Goal: Task Accomplishment & Management: Use online tool/utility

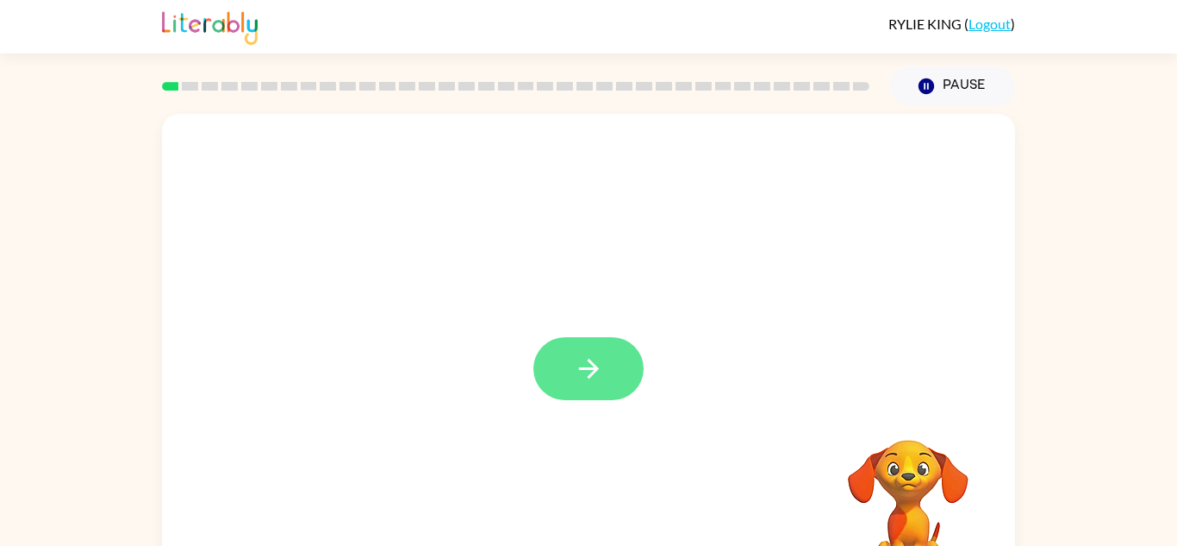
click at [582, 387] on button "button" at bounding box center [589, 368] width 110 height 63
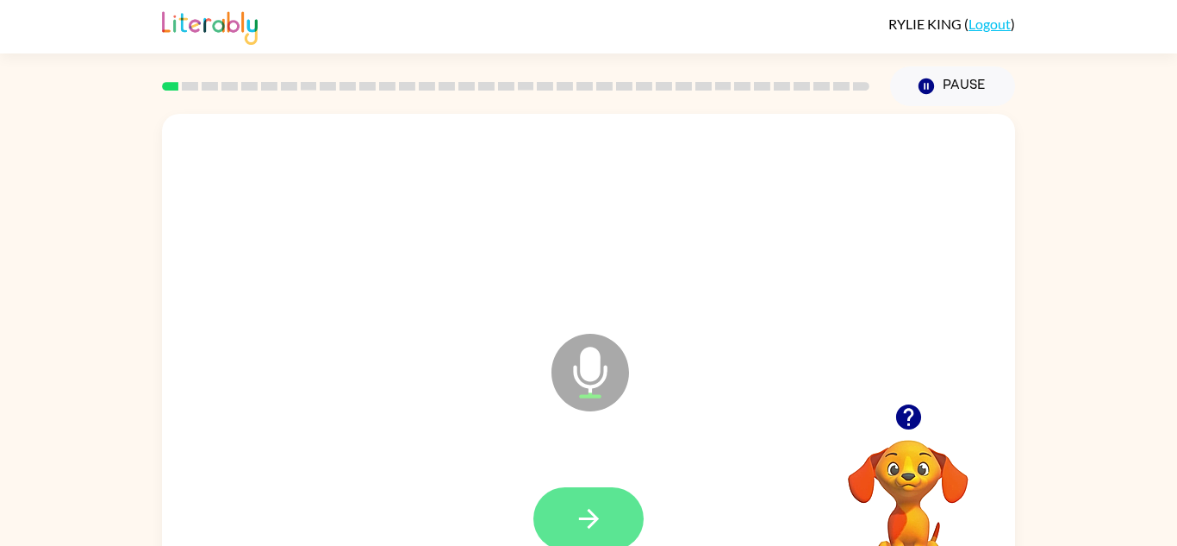
click at [591, 509] on icon "button" at bounding box center [589, 518] width 30 height 30
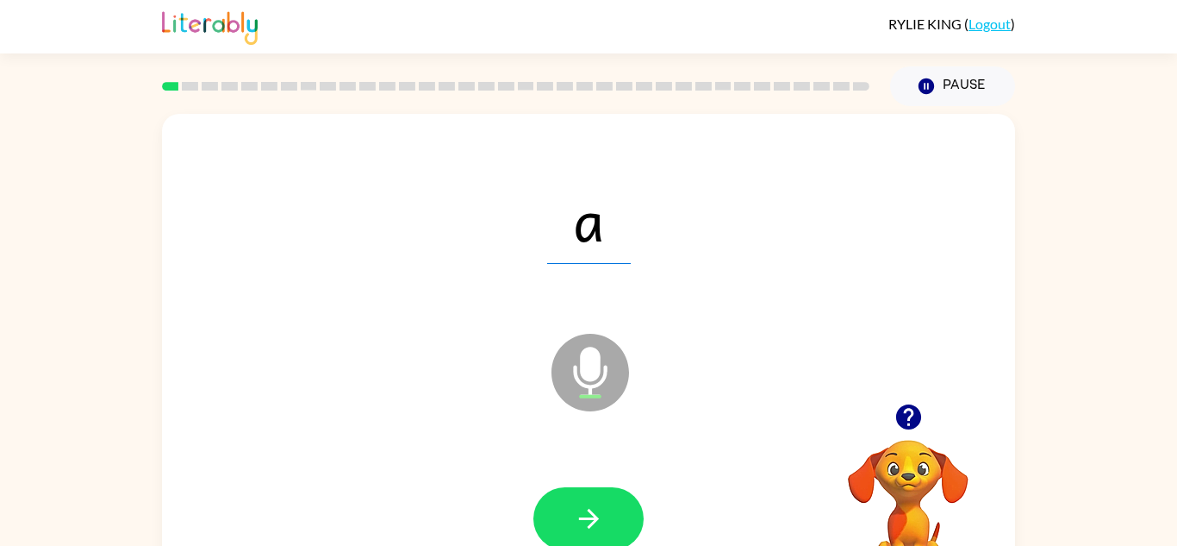
click at [591, 509] on icon "button" at bounding box center [589, 518] width 30 height 30
click at [600, 521] on icon "button" at bounding box center [589, 518] width 30 height 30
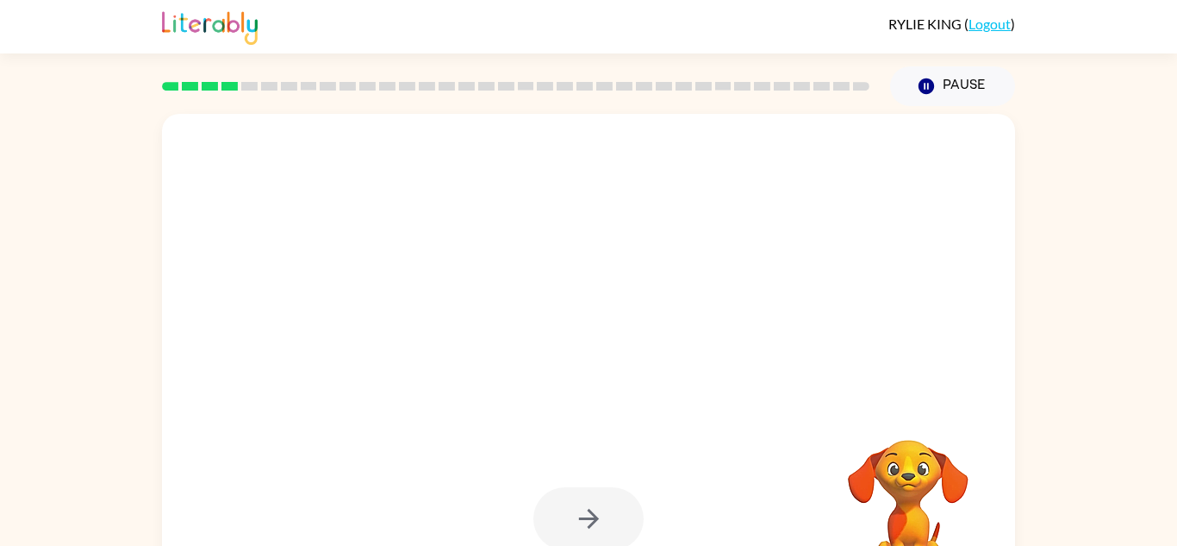
click at [600, 521] on div at bounding box center [589, 518] width 110 height 63
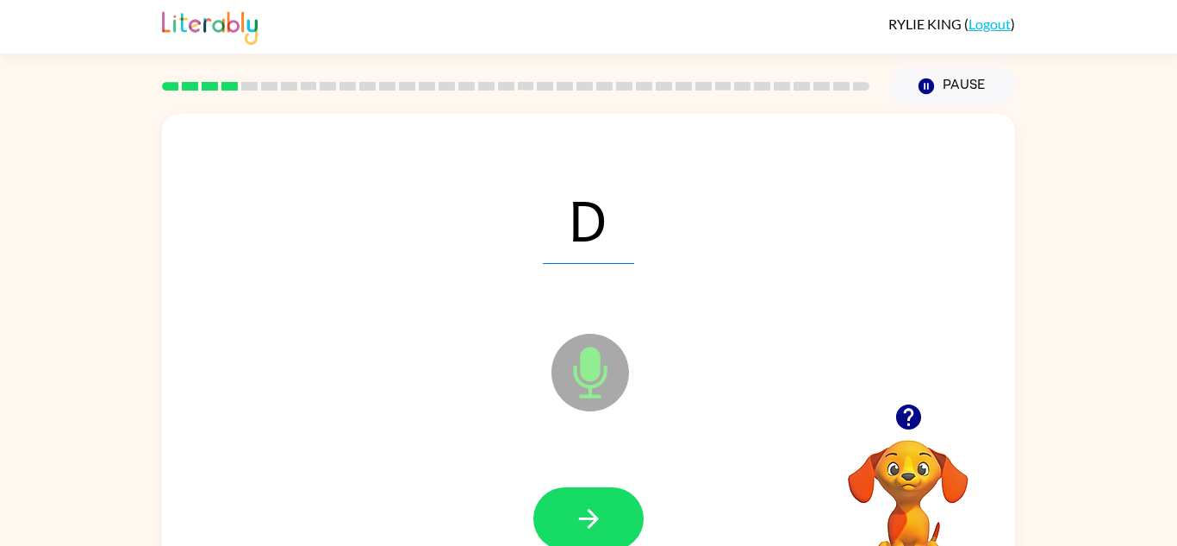
click at [571, 397] on icon at bounding box center [591, 373] width 78 height 78
click at [590, 537] on button "button" at bounding box center [589, 518] width 110 height 63
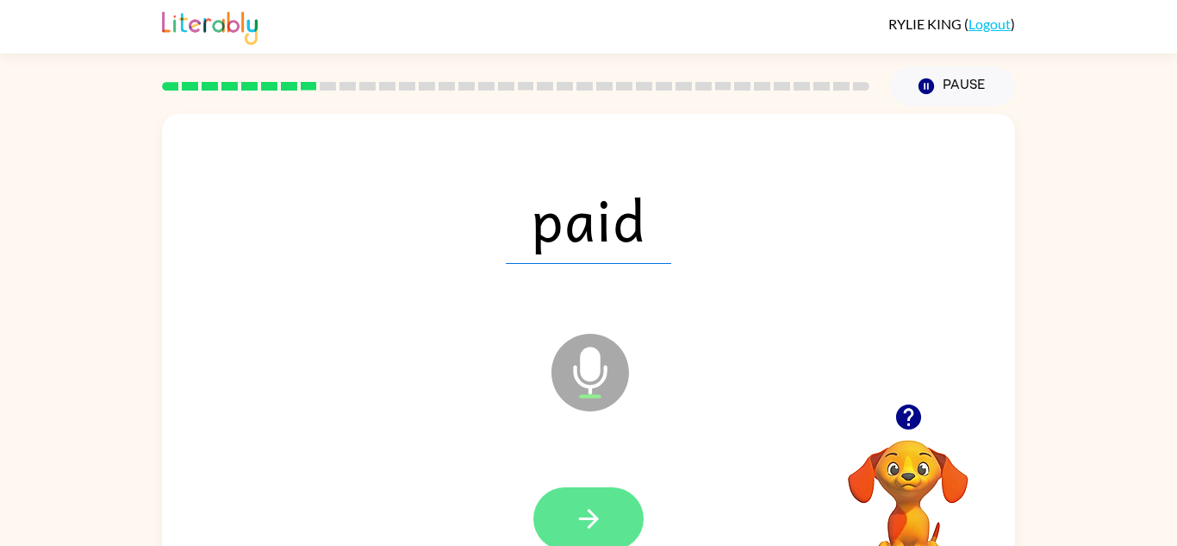
click at [592, 519] on icon "button" at bounding box center [589, 518] width 30 height 30
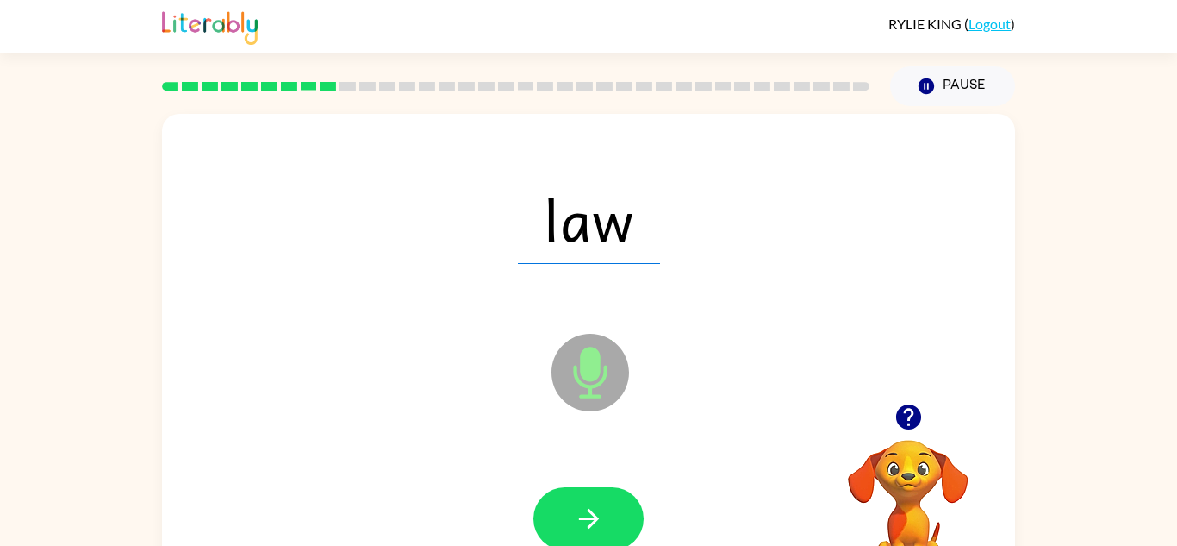
click at [592, 519] on icon "button" at bounding box center [589, 518] width 30 height 30
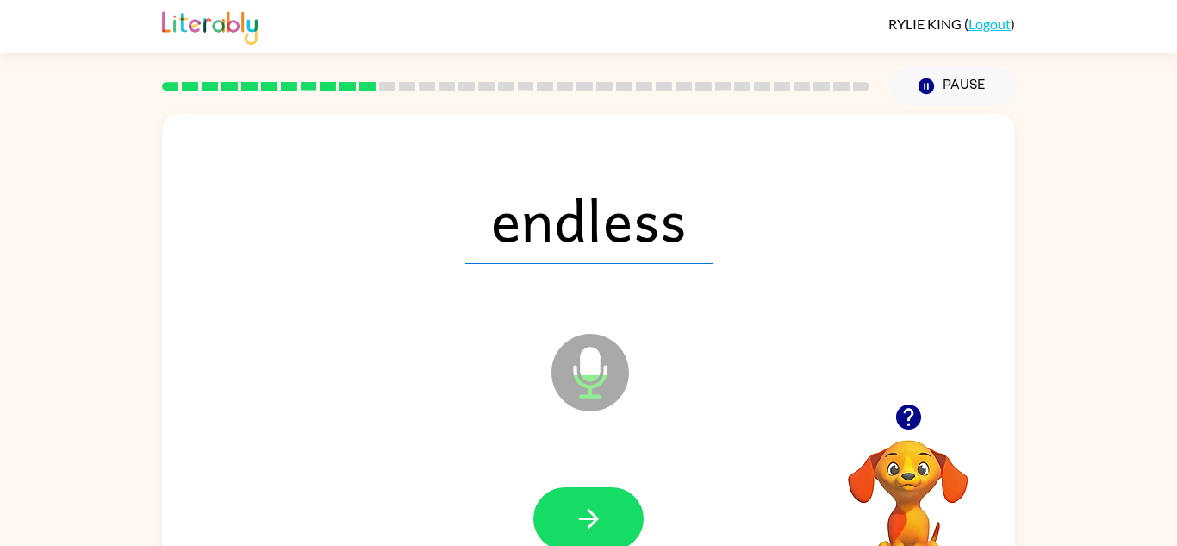
click at [592, 519] on icon "button" at bounding box center [589, 518] width 30 height 30
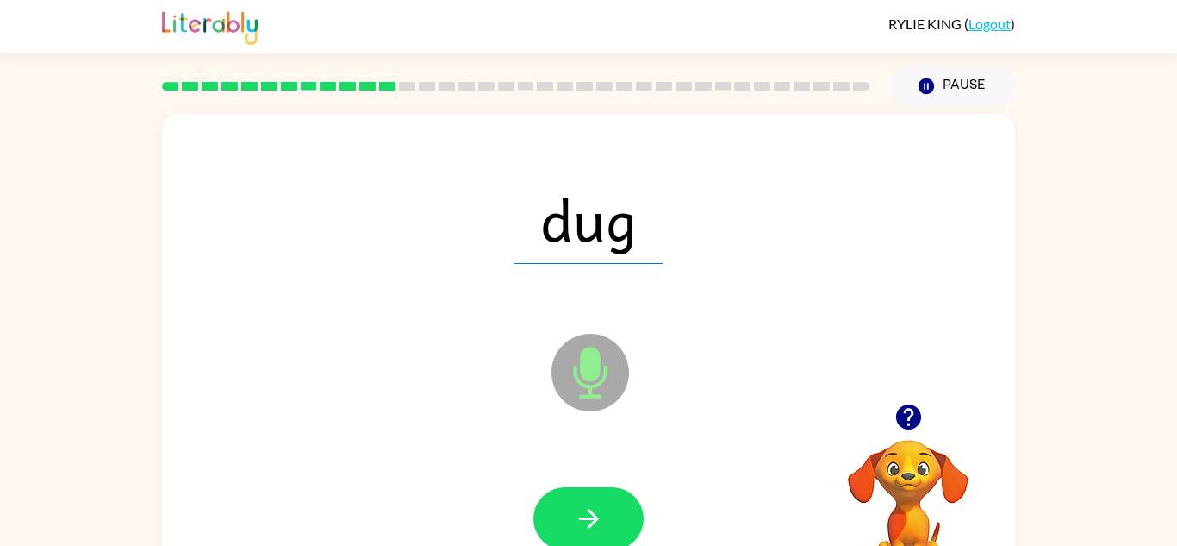
click at [592, 519] on icon "button" at bounding box center [589, 518] width 30 height 30
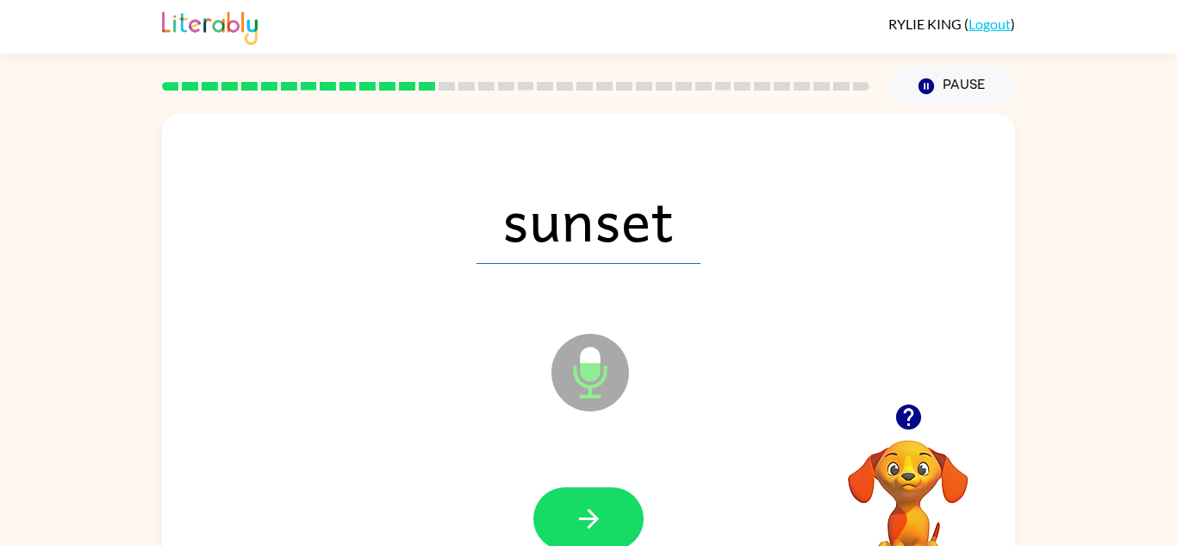
click at [592, 519] on icon "button" at bounding box center [589, 518] width 30 height 30
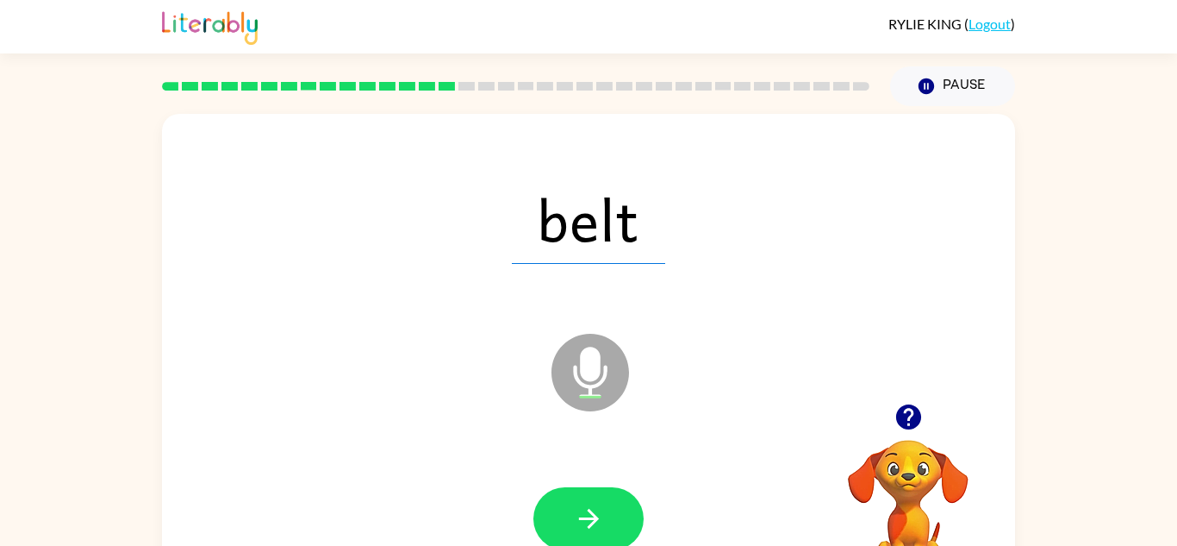
click at [592, 519] on icon "button" at bounding box center [589, 518] width 30 height 30
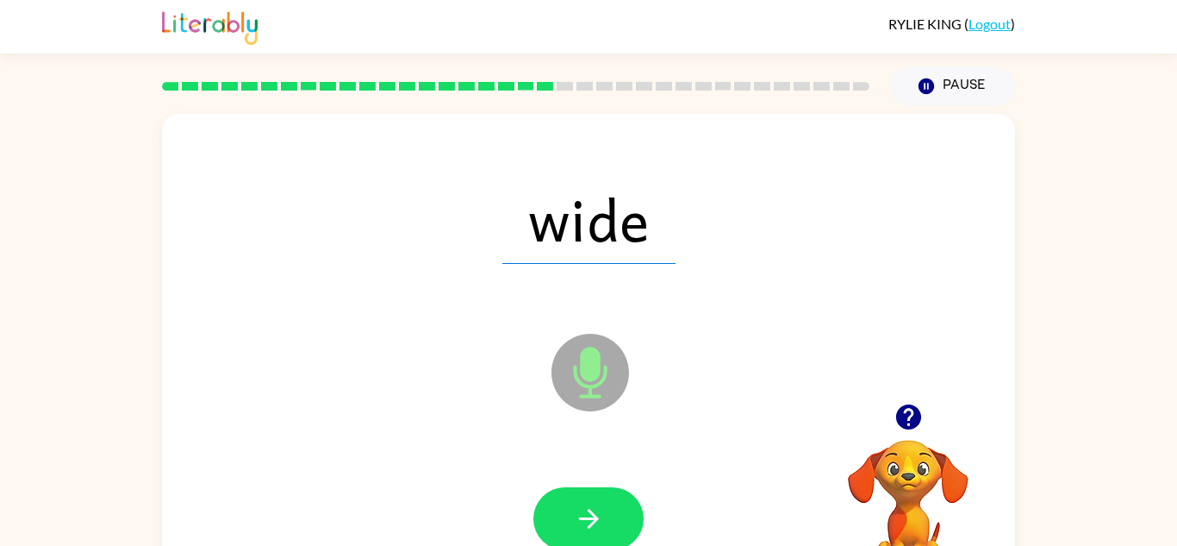
click at [592, 519] on icon "button" at bounding box center [589, 518] width 30 height 30
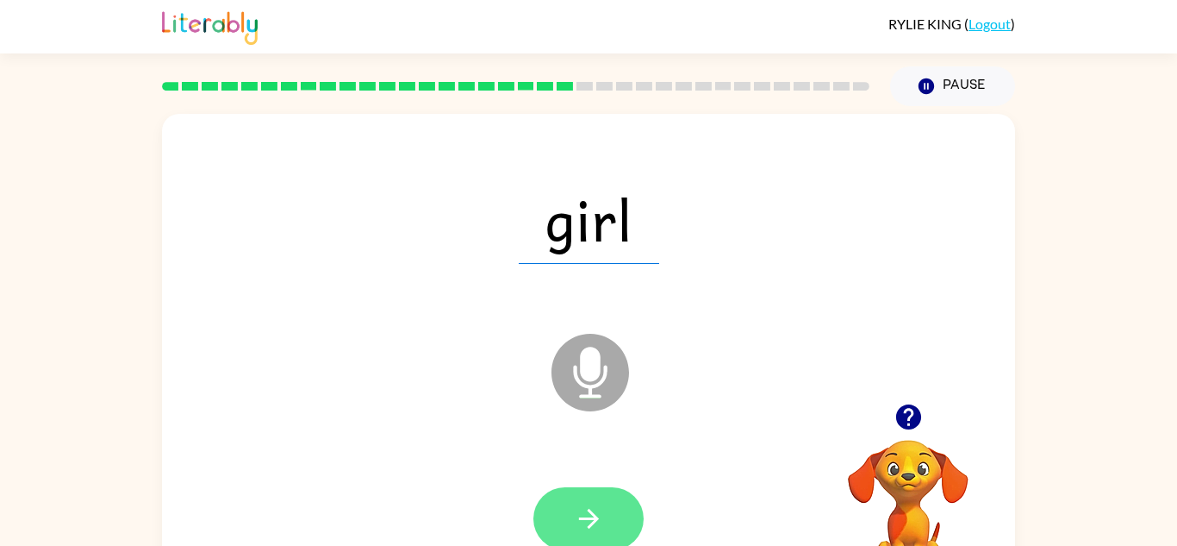
click at [591, 520] on icon "button" at bounding box center [589, 518] width 30 height 30
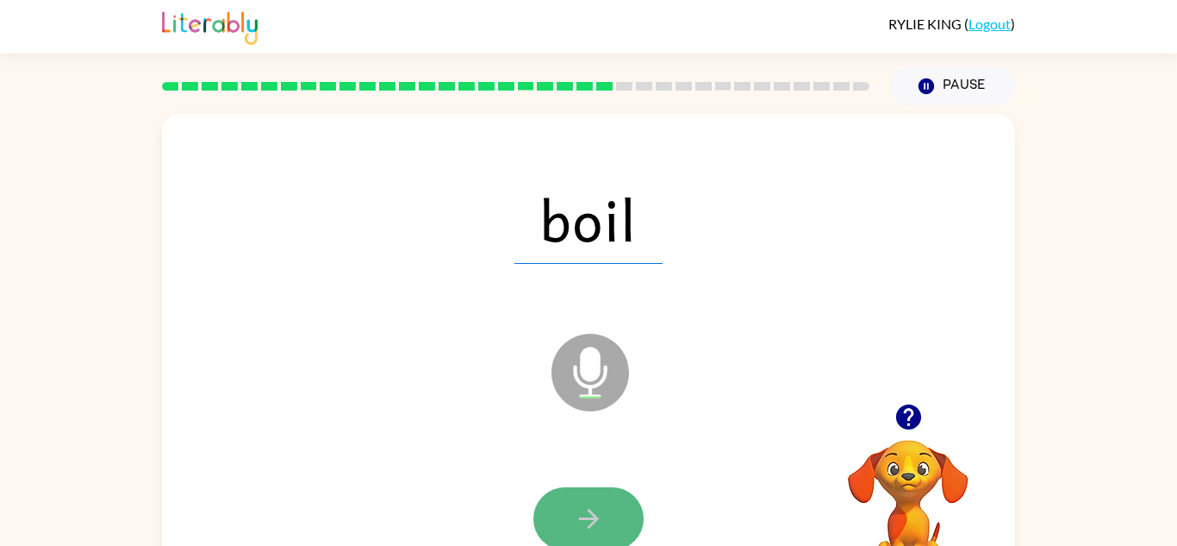
click at [586, 515] on icon "button" at bounding box center [589, 518] width 30 height 30
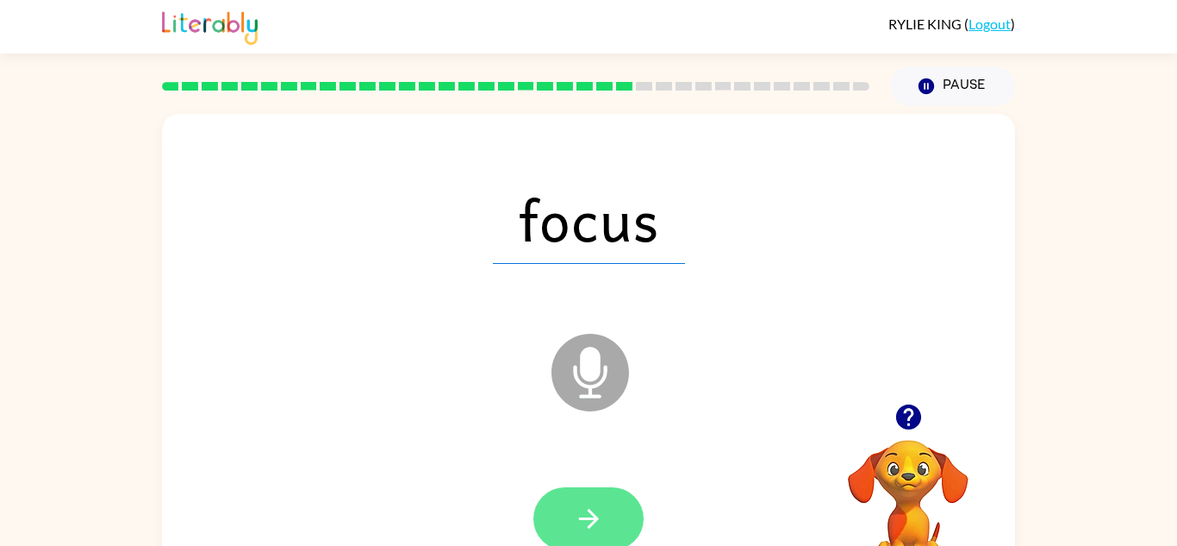
click at [585, 516] on icon "button" at bounding box center [589, 518] width 30 height 30
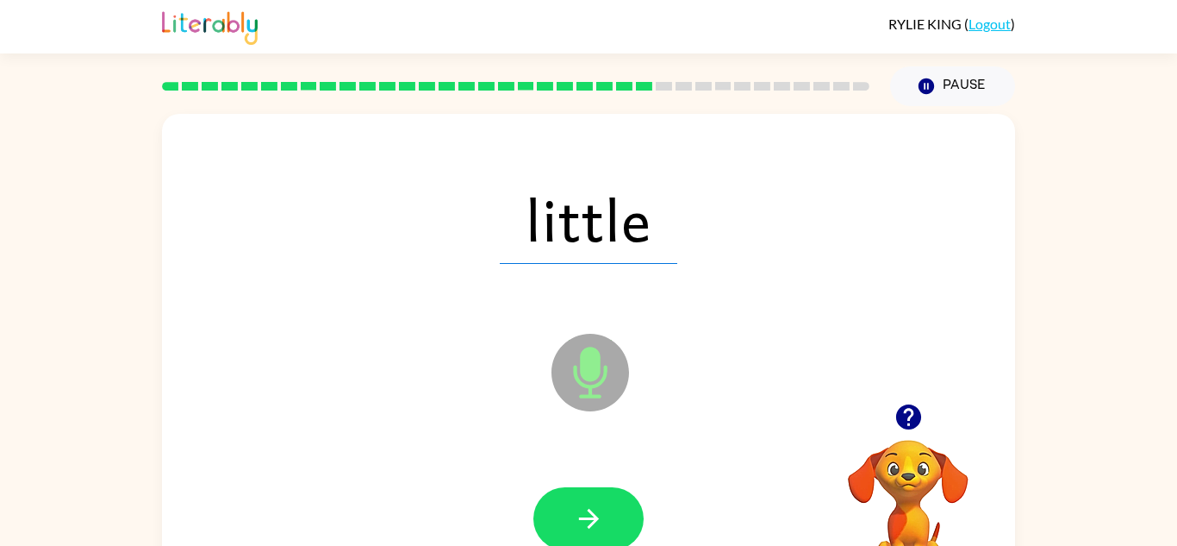
click at [585, 516] on icon "button" at bounding box center [589, 518] width 30 height 30
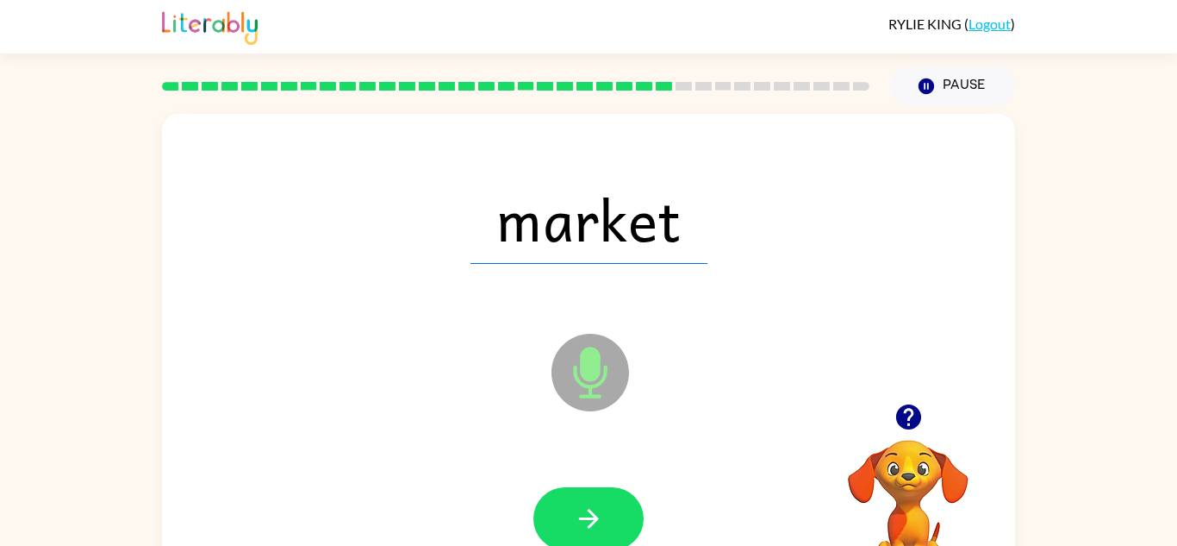
click at [585, 516] on icon "button" at bounding box center [589, 518] width 30 height 30
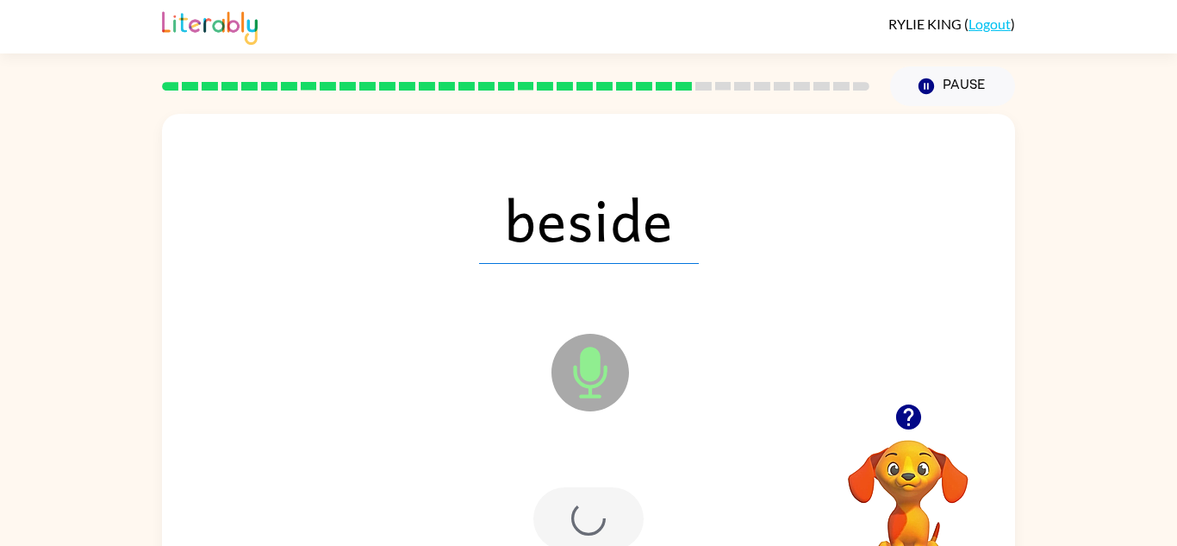
click at [585, 516] on div at bounding box center [589, 518] width 110 height 63
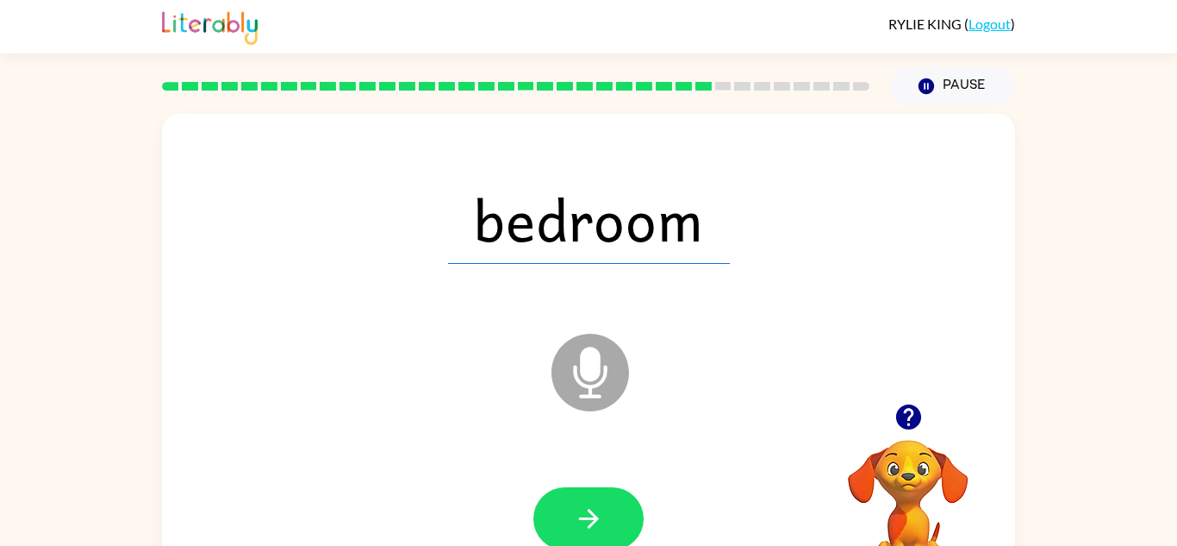
click at [585, 516] on icon "button" at bounding box center [589, 518] width 30 height 30
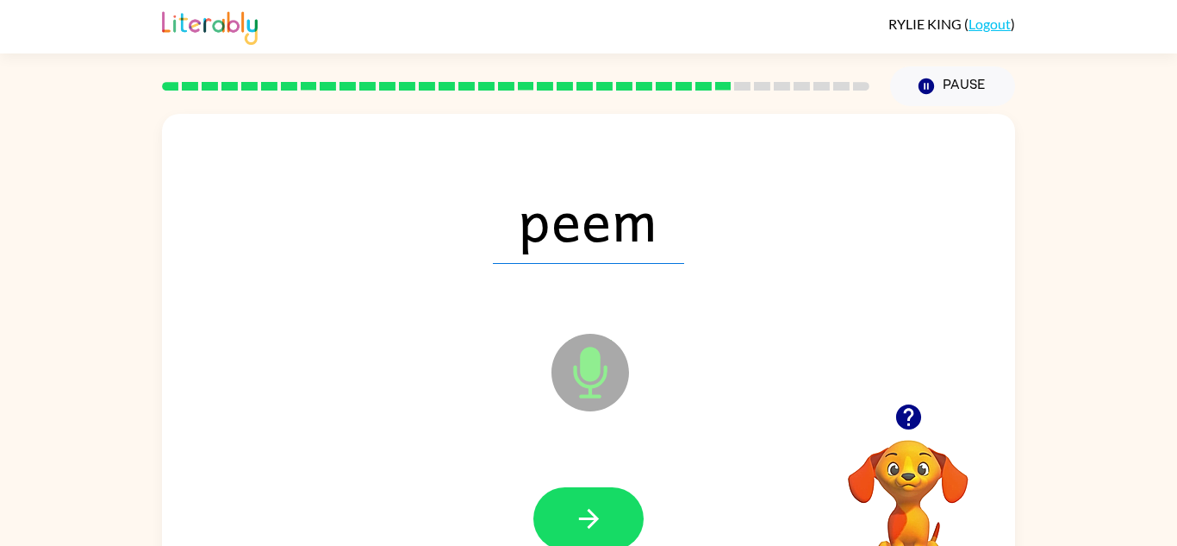
click at [585, 516] on icon "button" at bounding box center [589, 518] width 30 height 30
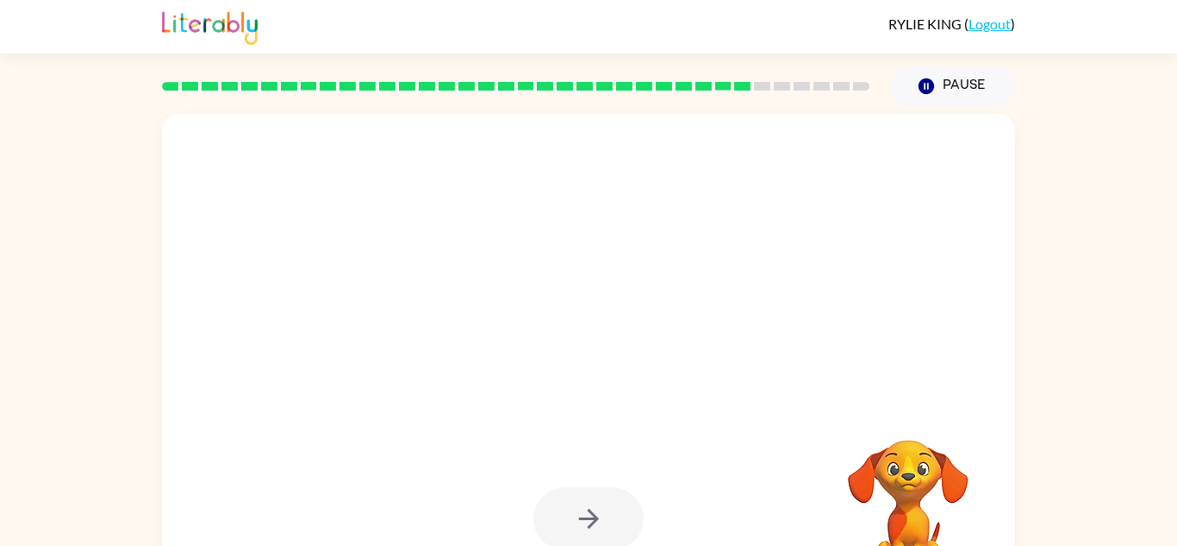
click at [585, 516] on div at bounding box center [589, 518] width 110 height 63
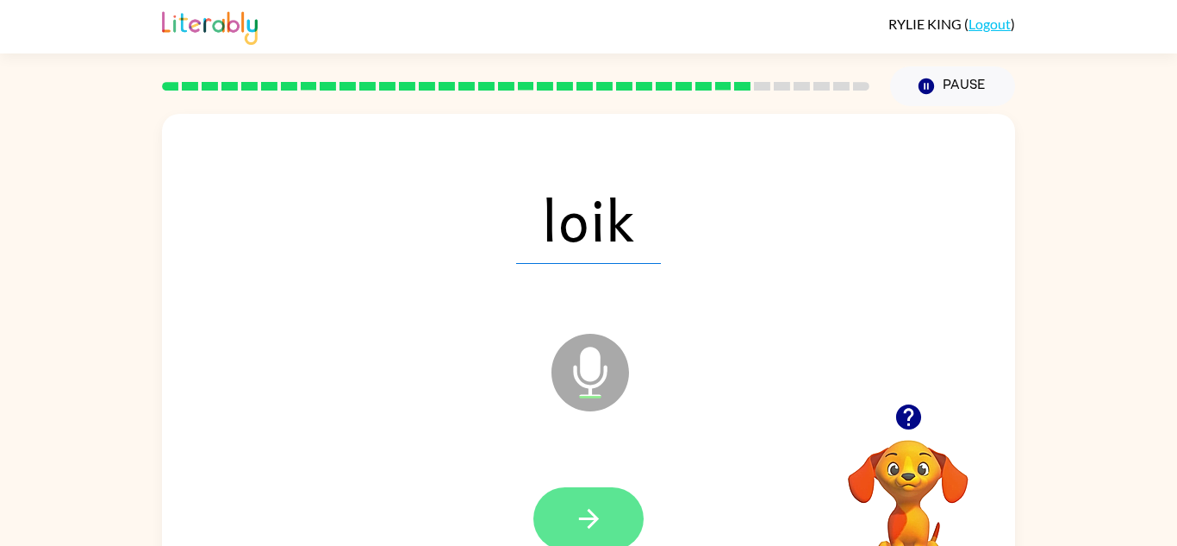
click at [556, 502] on button "button" at bounding box center [589, 518] width 110 height 63
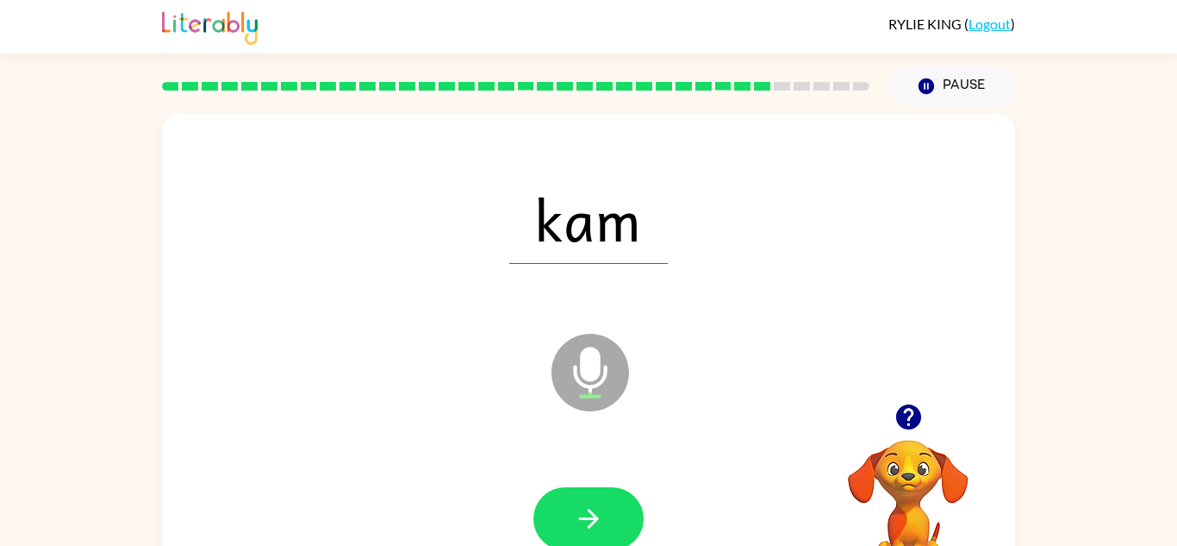
click at [556, 502] on button "button" at bounding box center [589, 518] width 110 height 63
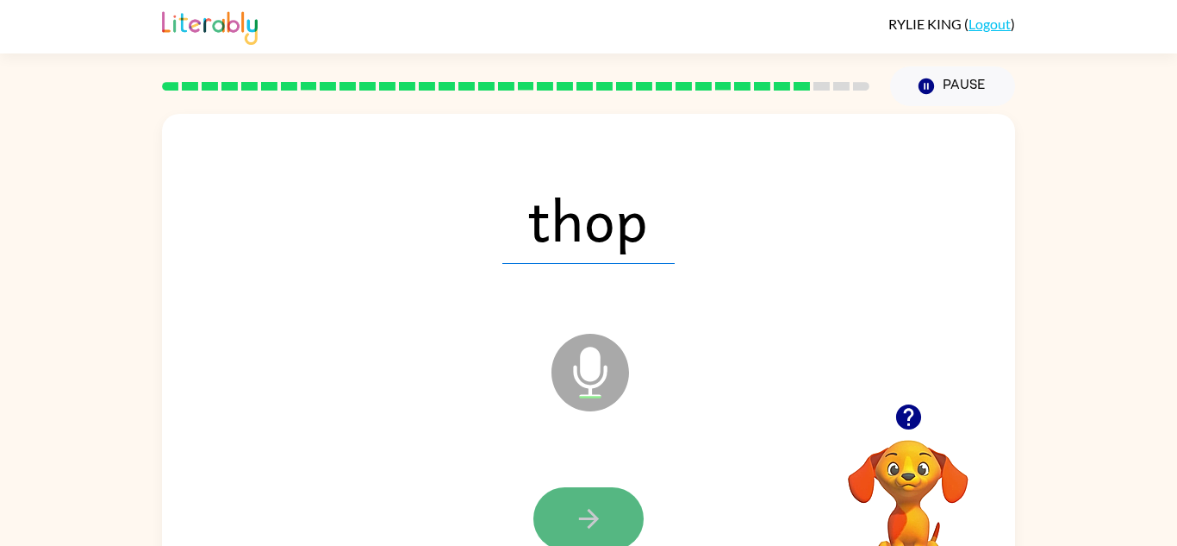
click at [557, 509] on button "button" at bounding box center [589, 518] width 110 height 63
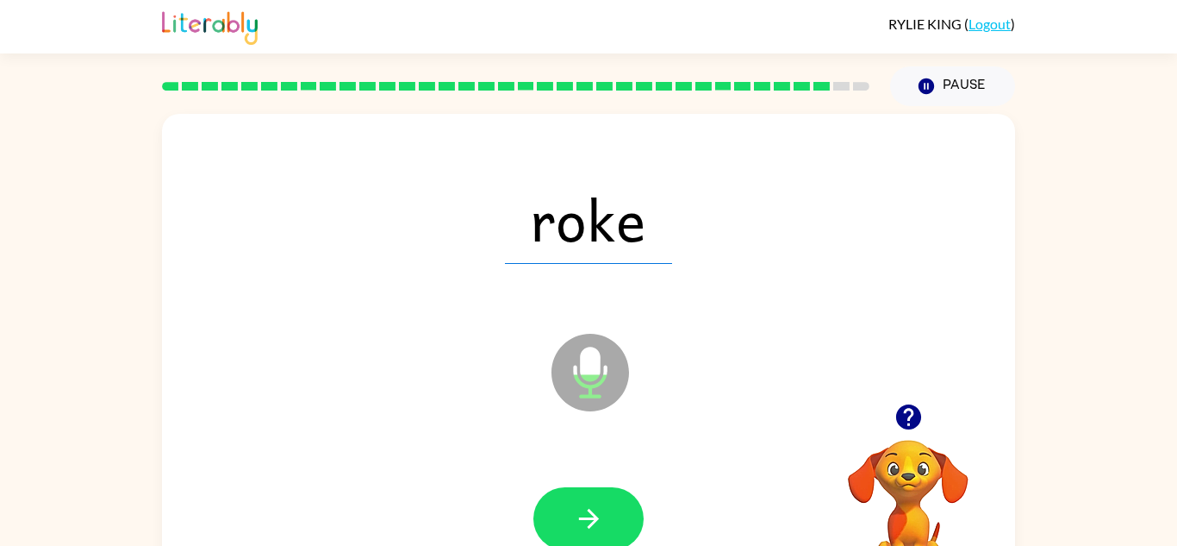
click at [557, 509] on button "button" at bounding box center [589, 518] width 110 height 63
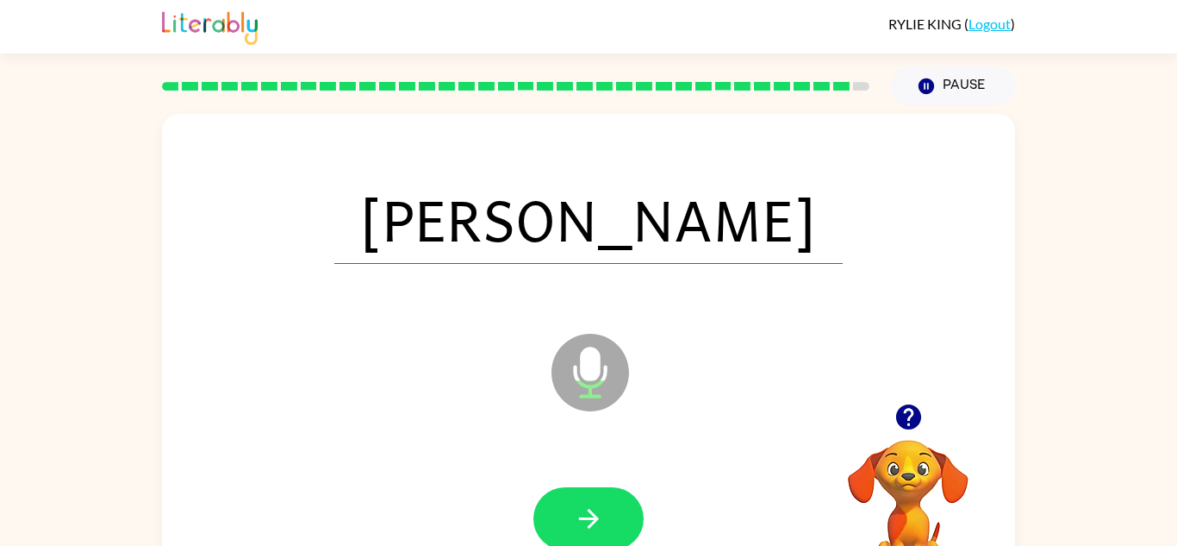
click at [557, 509] on button "button" at bounding box center [589, 518] width 110 height 63
